Goal: Task Accomplishment & Management: Use online tool/utility

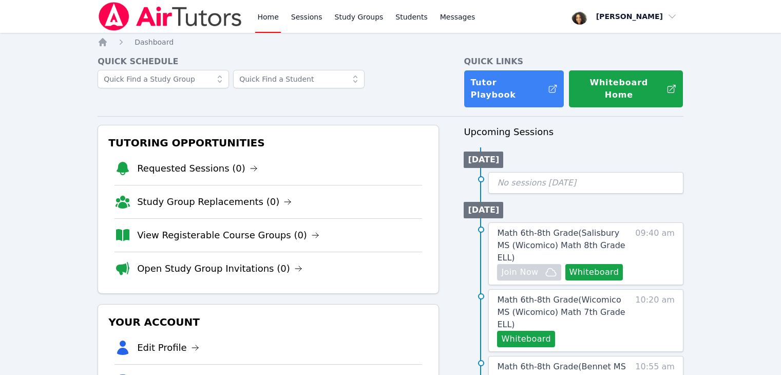
scroll to position [154, 0]
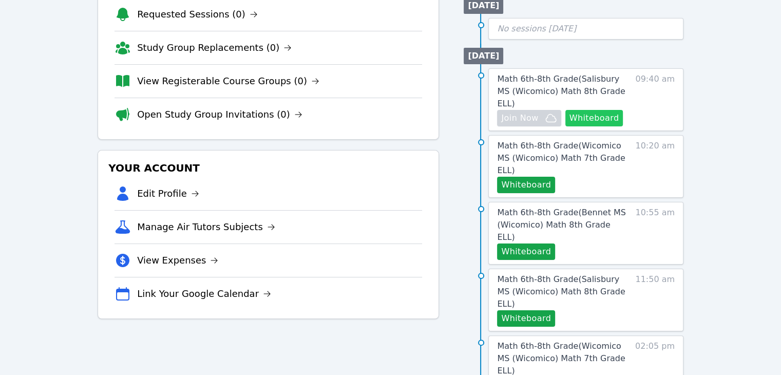
click at [591, 110] on button "Whiteboard" at bounding box center [594, 118] width 58 height 16
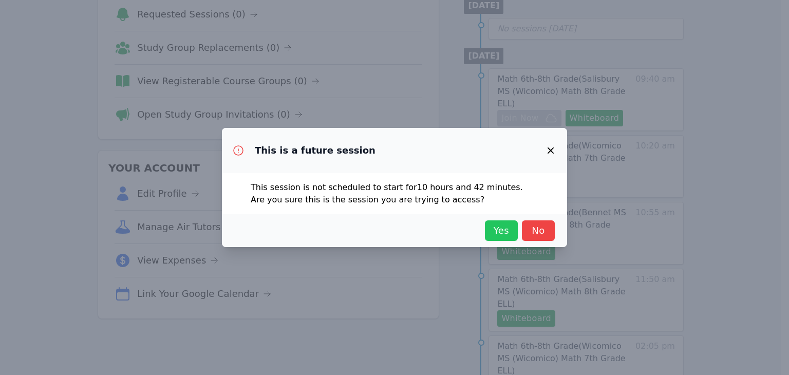
click at [498, 228] on span "Yes" at bounding box center [501, 230] width 23 height 14
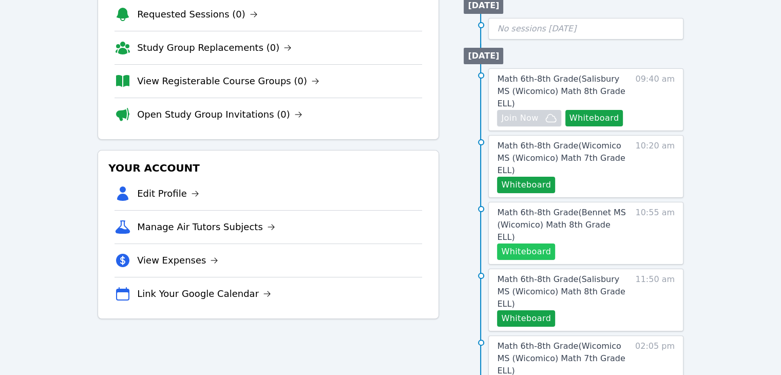
click at [530, 243] on button "Whiteboard" at bounding box center [526, 251] width 58 height 16
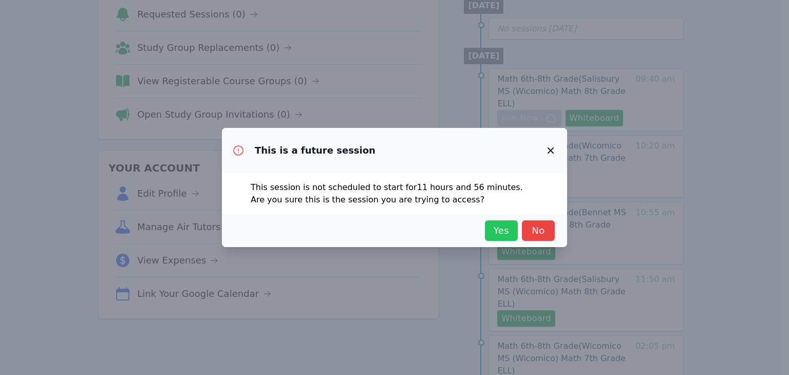
click at [507, 222] on button "Yes" at bounding box center [501, 230] width 33 height 21
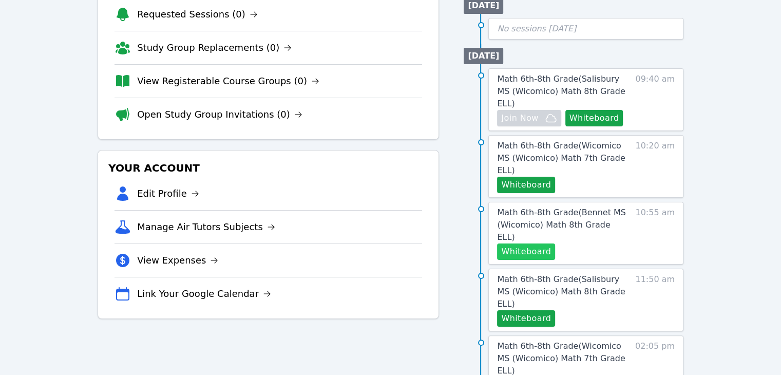
click at [538, 243] on button "Whiteboard" at bounding box center [526, 251] width 58 height 16
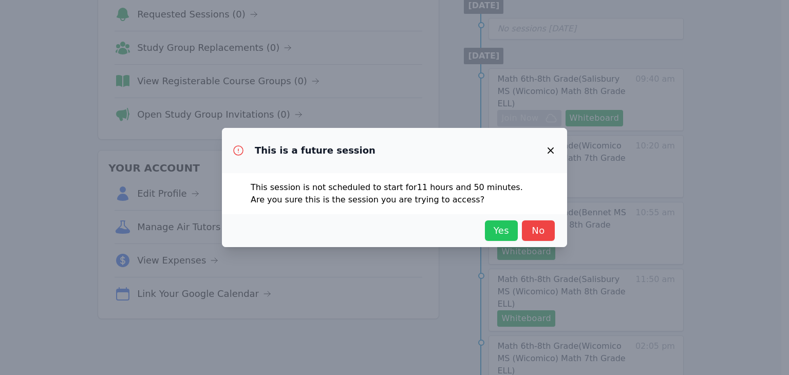
click at [485, 234] on button "Yes" at bounding box center [501, 230] width 33 height 21
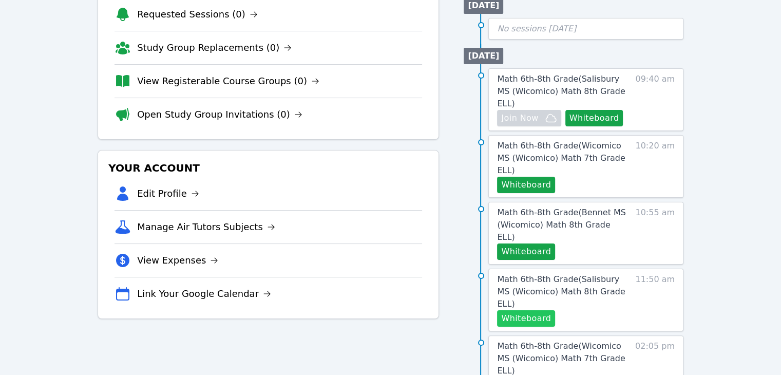
click at [524, 310] on button "Whiteboard" at bounding box center [526, 318] width 58 height 16
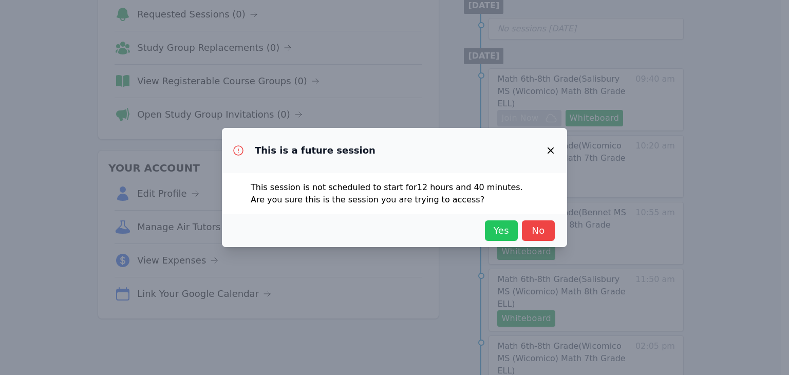
click at [500, 231] on span "Yes" at bounding box center [501, 230] width 23 height 14
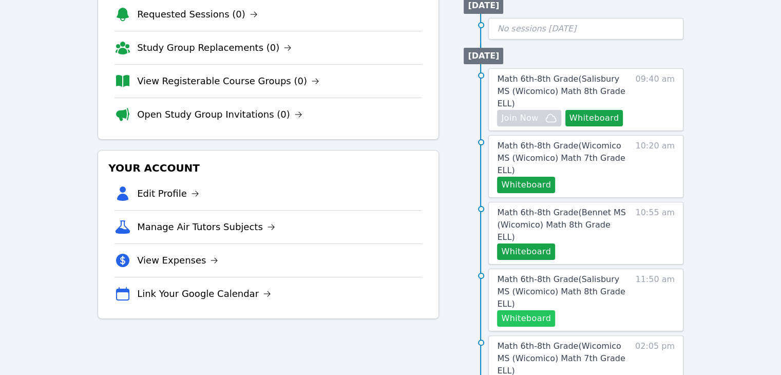
click at [512, 310] on button "Whiteboard" at bounding box center [526, 318] width 58 height 16
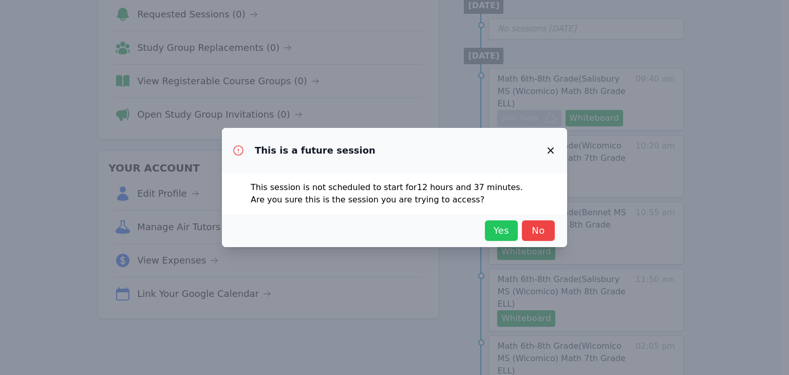
click at [501, 235] on span "Yes" at bounding box center [501, 230] width 23 height 14
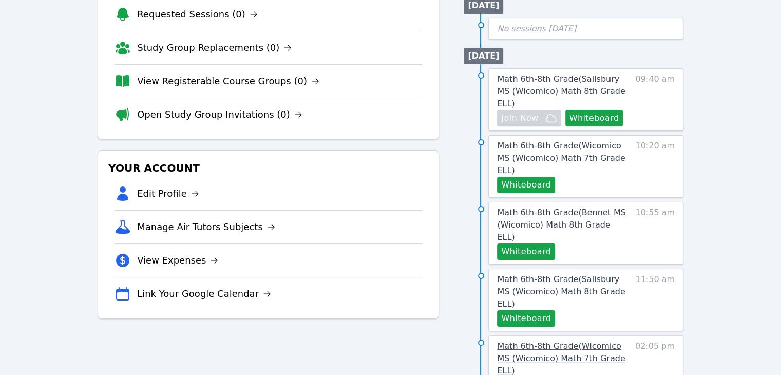
click at [568, 341] on span "Math 6th-8th Grade ( Wicomico MS (Wicomico) Math 7th Grade ELL )" at bounding box center [561, 358] width 128 height 34
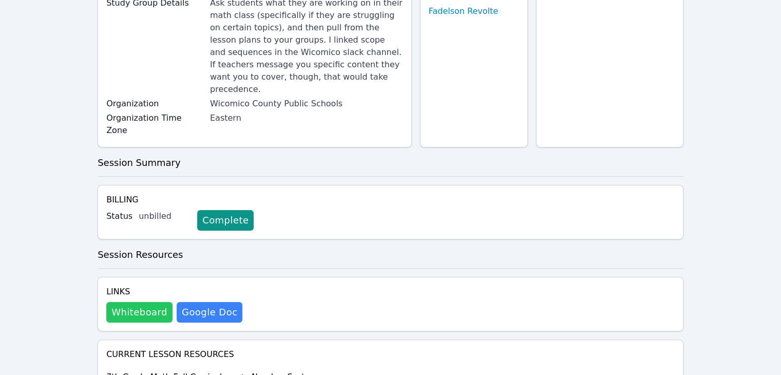
click at [133, 302] on button "Whiteboard" at bounding box center [139, 312] width 66 height 21
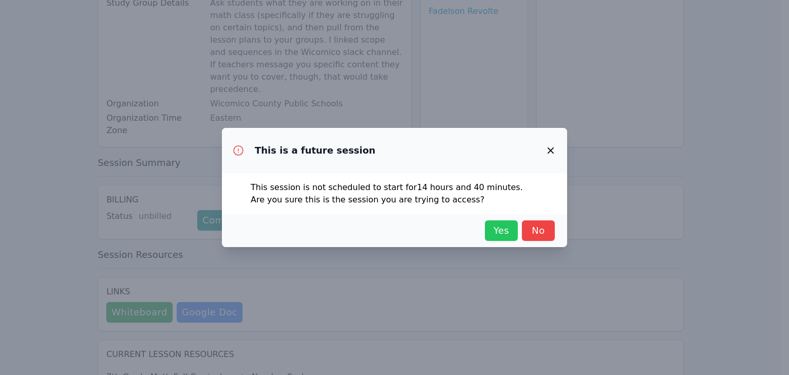
click at [498, 229] on span "Yes" at bounding box center [501, 230] width 23 height 14
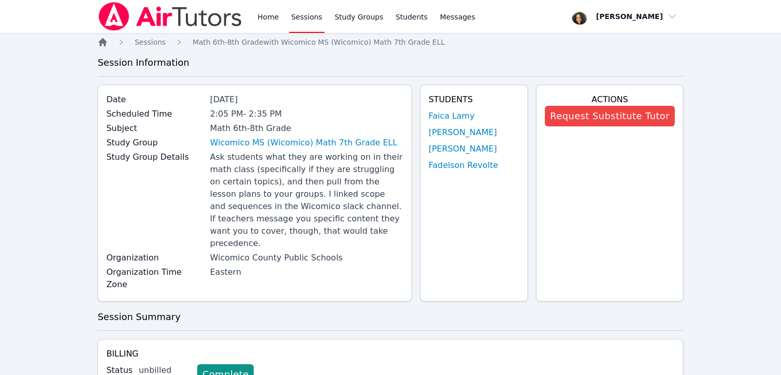
click at [103, 40] on icon "Breadcrumb" at bounding box center [103, 42] width 8 height 8
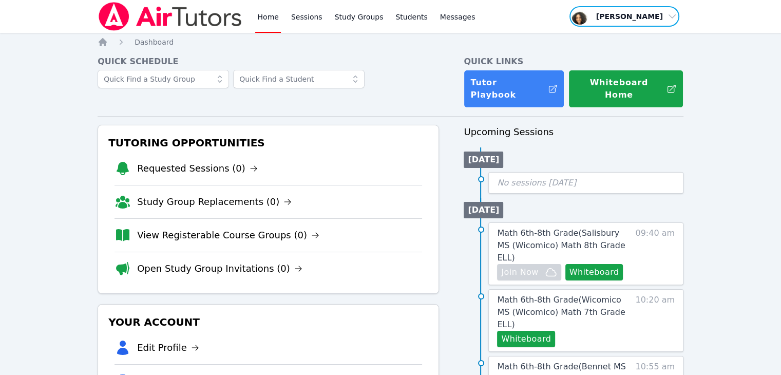
click at [634, 17] on span "button" at bounding box center [625, 16] width 112 height 23
click at [613, 60] on button "Logout" at bounding box center [628, 58] width 99 height 18
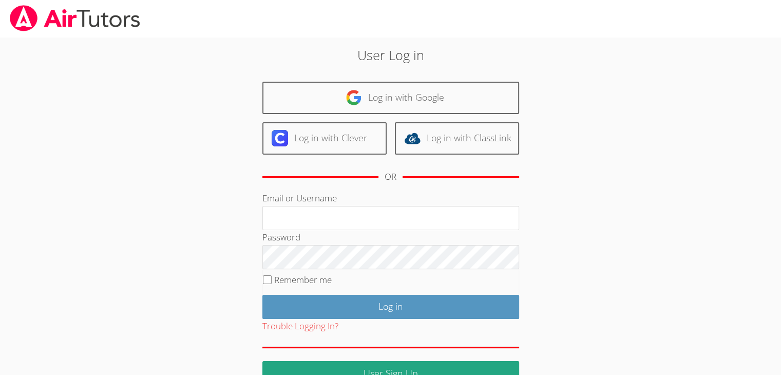
click at [667, 233] on div "User Log in Log in with Google Log in with Clever Log in with ClassLink OR Emai…" at bounding box center [391, 211] width 586 height 348
